Goal: Task Accomplishment & Management: Use online tool/utility

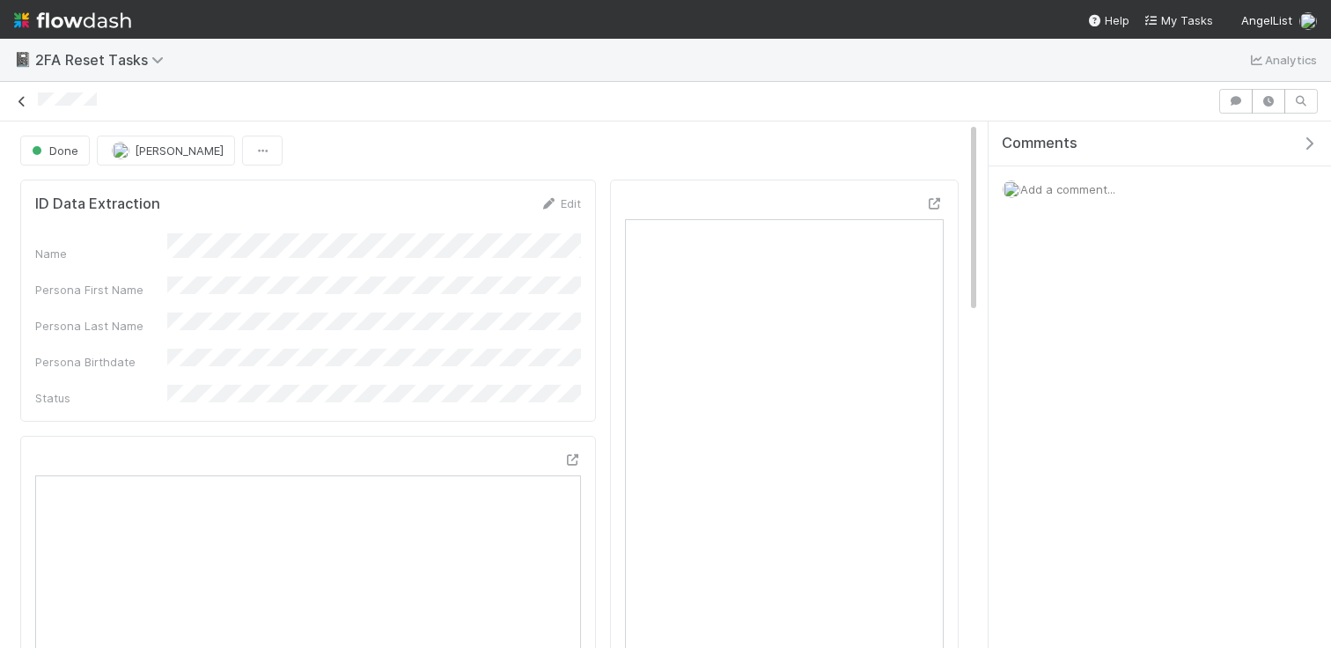
click at [23, 102] on icon at bounding box center [22, 101] width 18 height 11
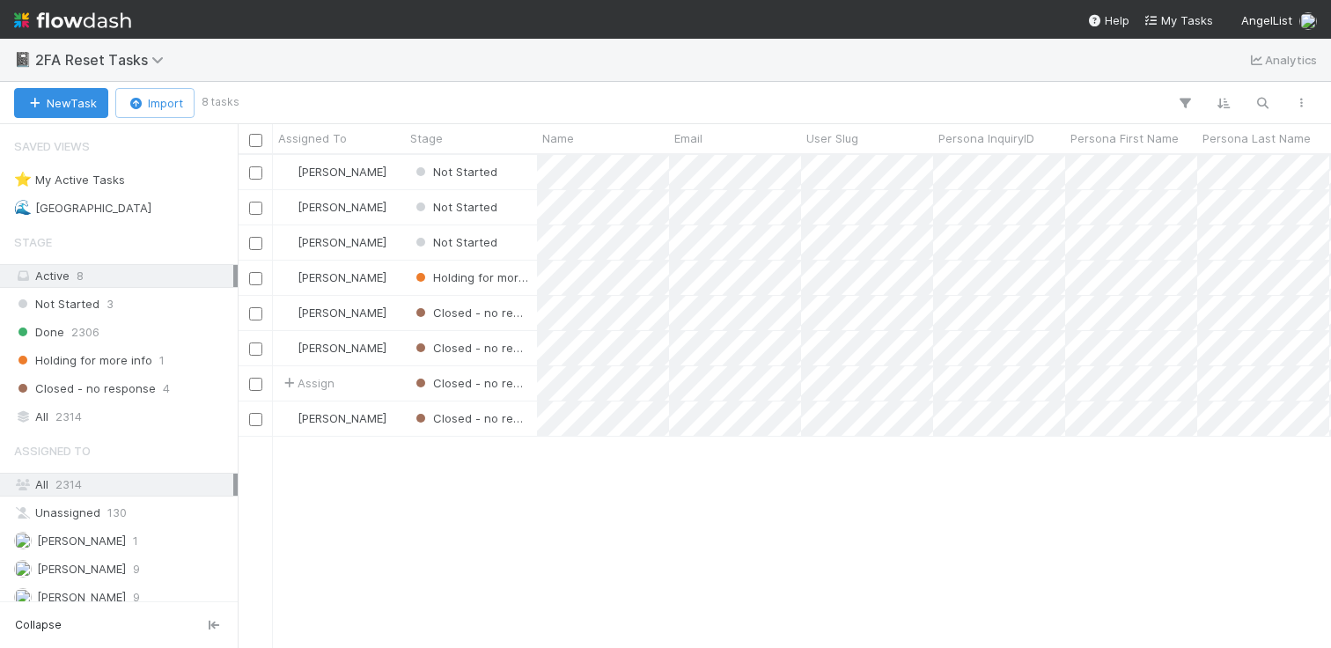
scroll to position [492, 1094]
click at [377, 174] on div "[PERSON_NAME]" at bounding box center [339, 172] width 132 height 34
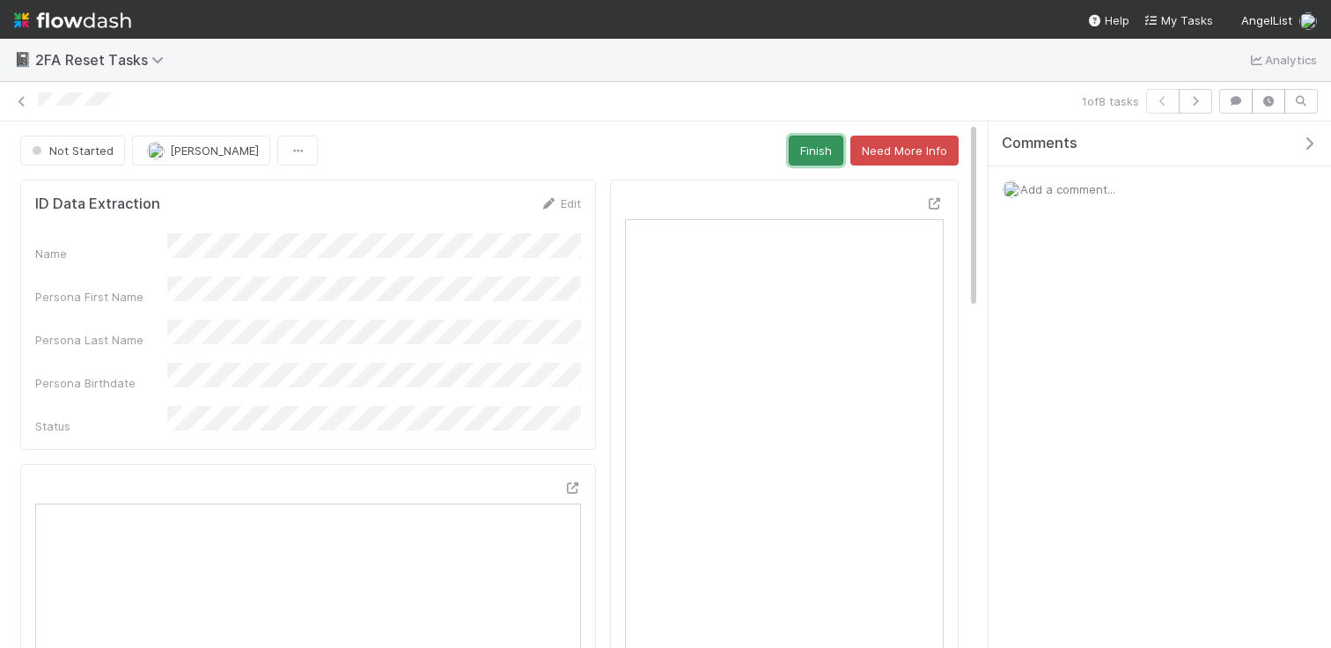
click at [815, 144] on button "Finish" at bounding box center [816, 151] width 55 height 30
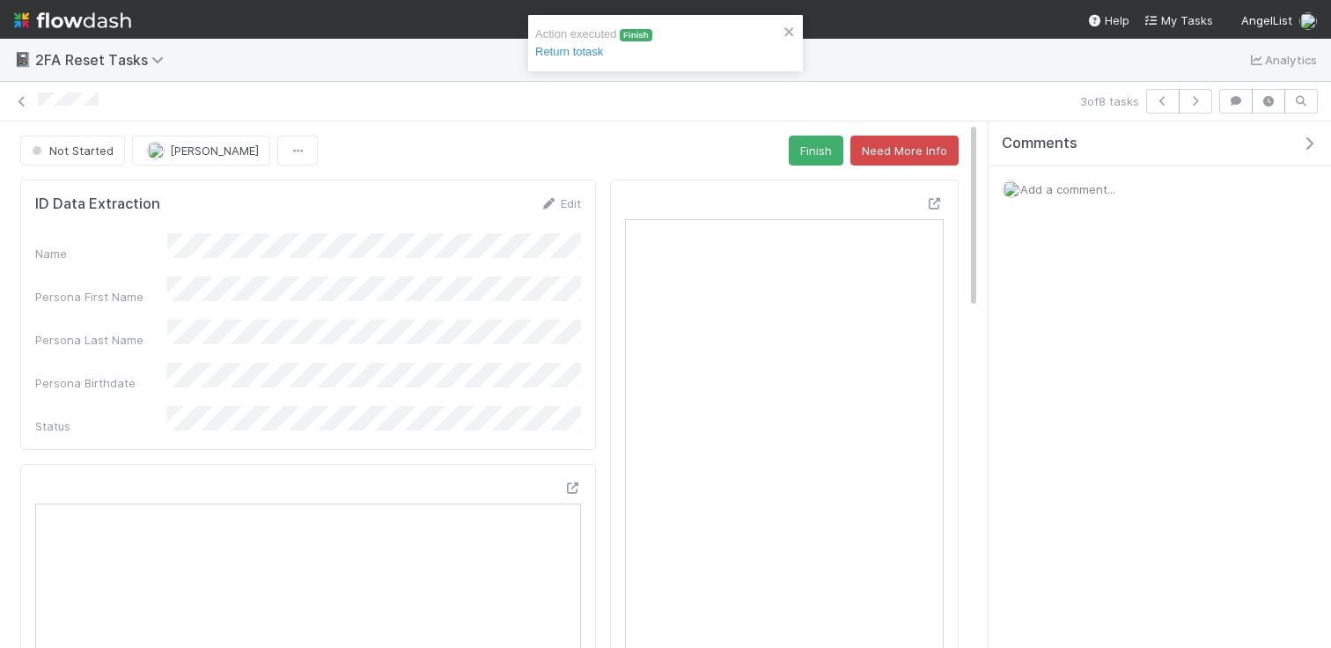
click at [790, 155] on div "Not Started [PERSON_NAME] Finish Need More Info" at bounding box center [489, 151] width 939 height 30
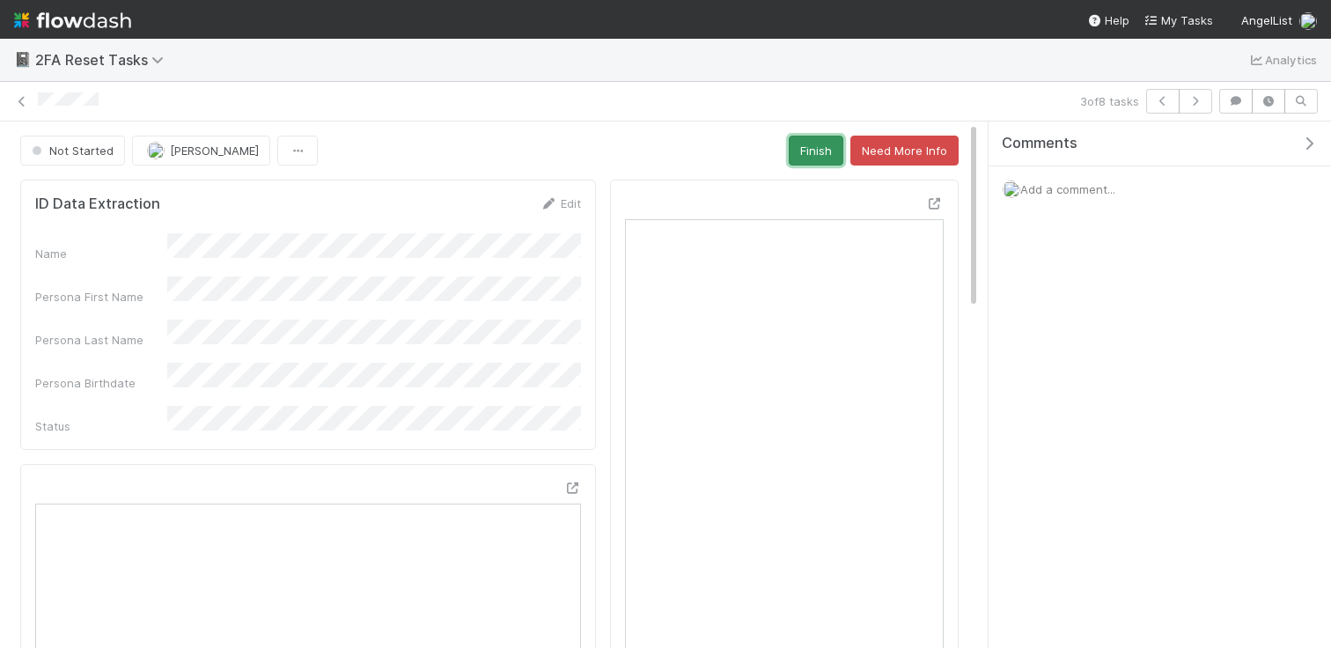
click at [795, 152] on button "Finish" at bounding box center [816, 151] width 55 height 30
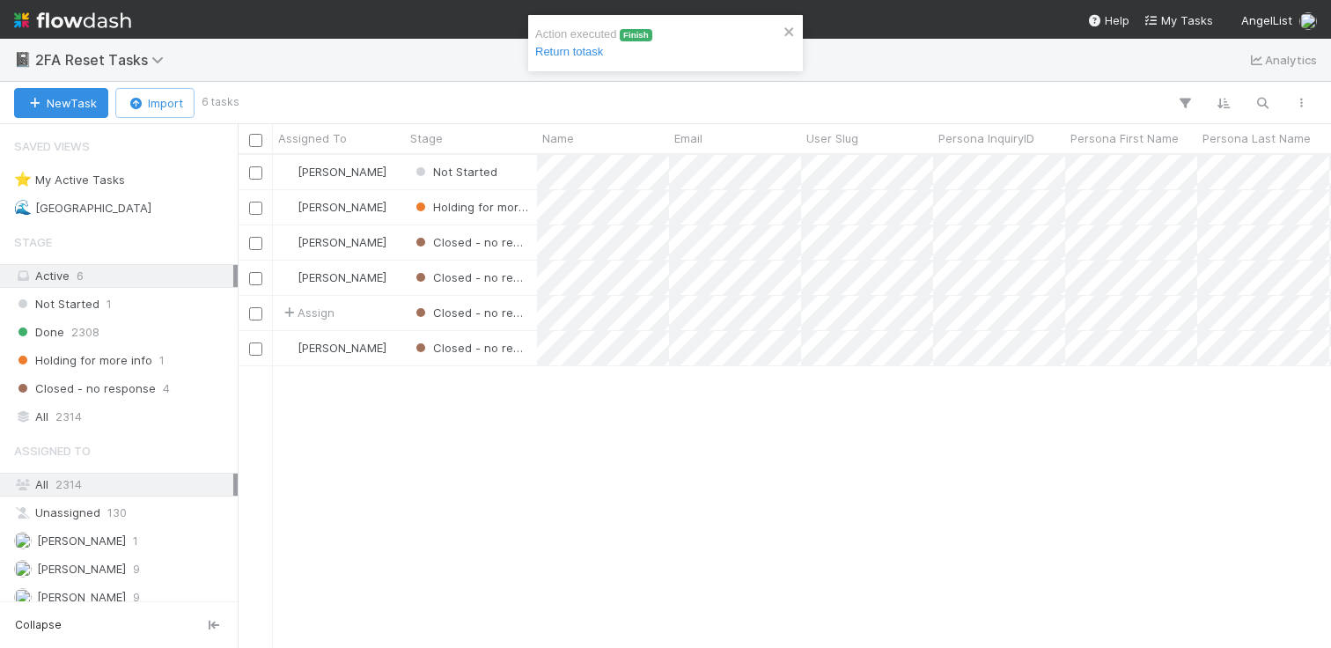
scroll to position [492, 1094]
